Goal: Information Seeking & Learning: Learn about a topic

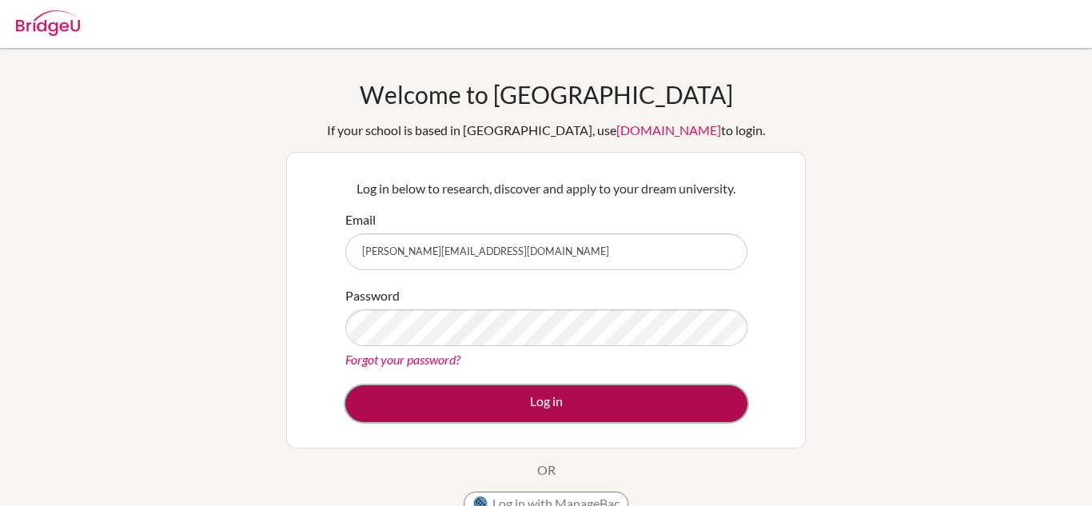
click at [498, 407] on button "Log in" at bounding box center [546, 403] width 402 height 37
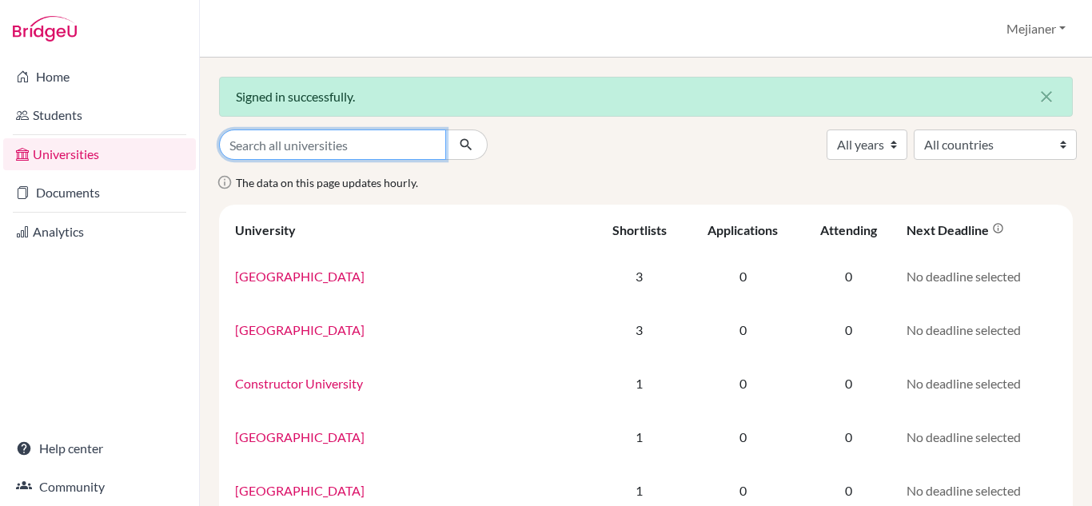
click at [320, 150] on input "Search all universities" at bounding box center [332, 144] width 227 height 30
type input "howest"
click at [445, 129] on button "submit" at bounding box center [466, 144] width 42 height 30
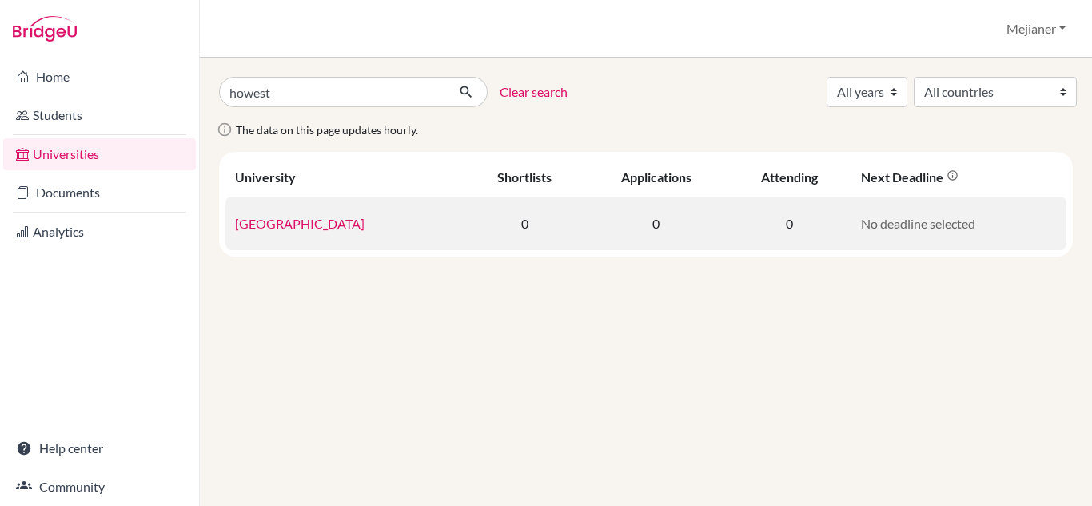
click at [281, 223] on link "[GEOGRAPHIC_DATA]" at bounding box center [299, 223] width 129 height 15
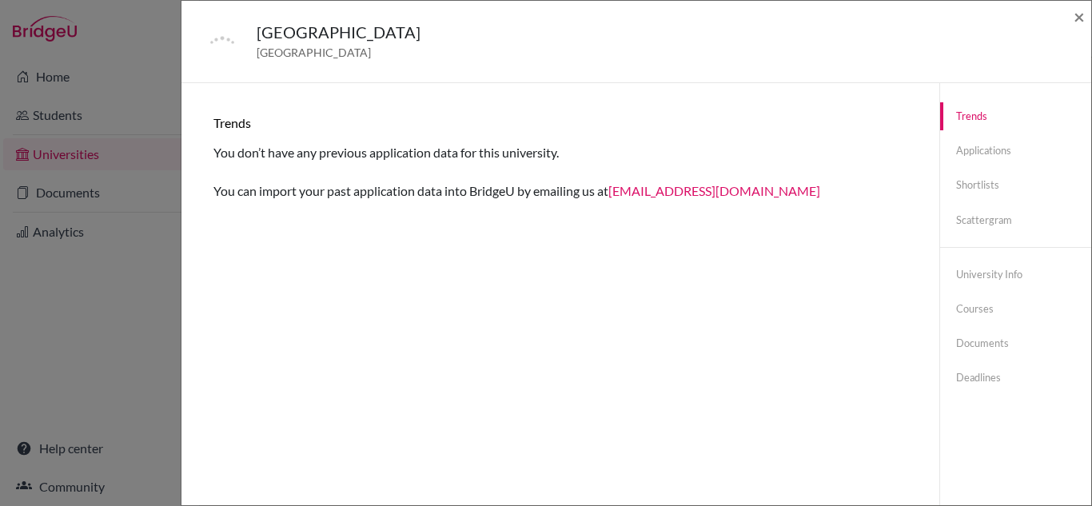
click at [66, 72] on div "[GEOGRAPHIC_DATA] [GEOGRAPHIC_DATA] × Trends You don’t have any previous applic…" at bounding box center [546, 253] width 1092 height 506
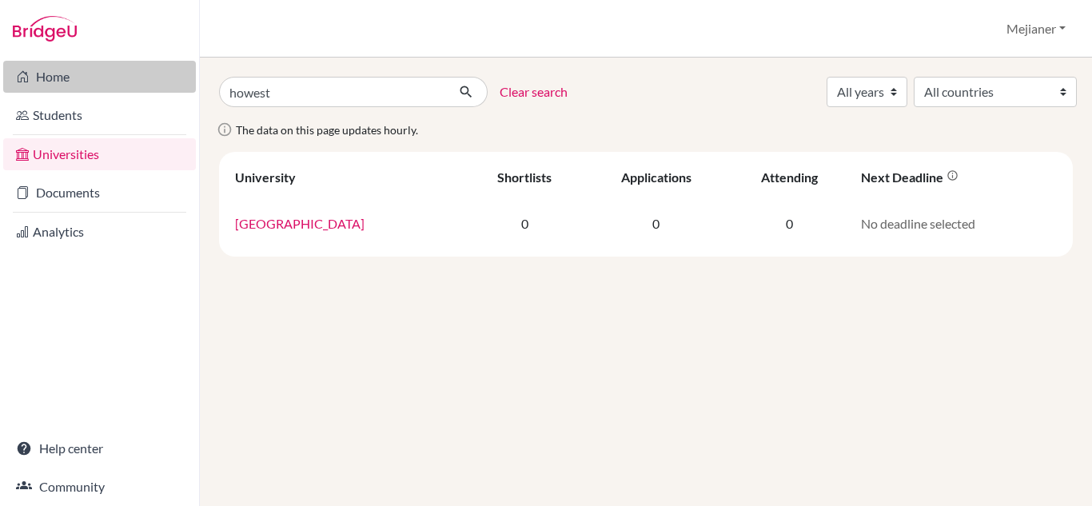
click at [63, 77] on link "Home" at bounding box center [99, 77] width 193 height 32
